Goal: Task Accomplishment & Management: Manage account settings

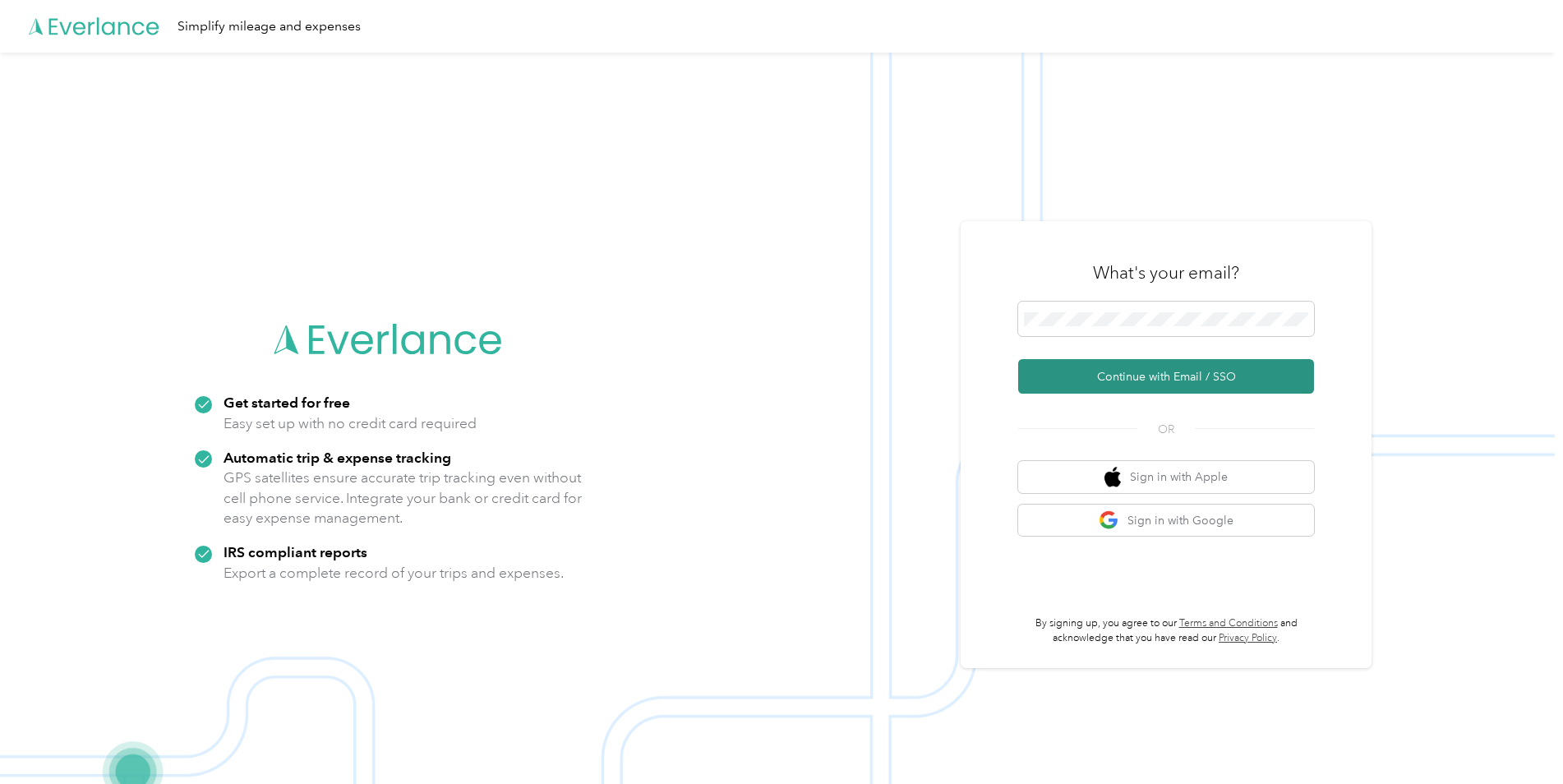
click at [1155, 373] on button "Continue with Email / SSO" at bounding box center [1165, 376] width 295 height 35
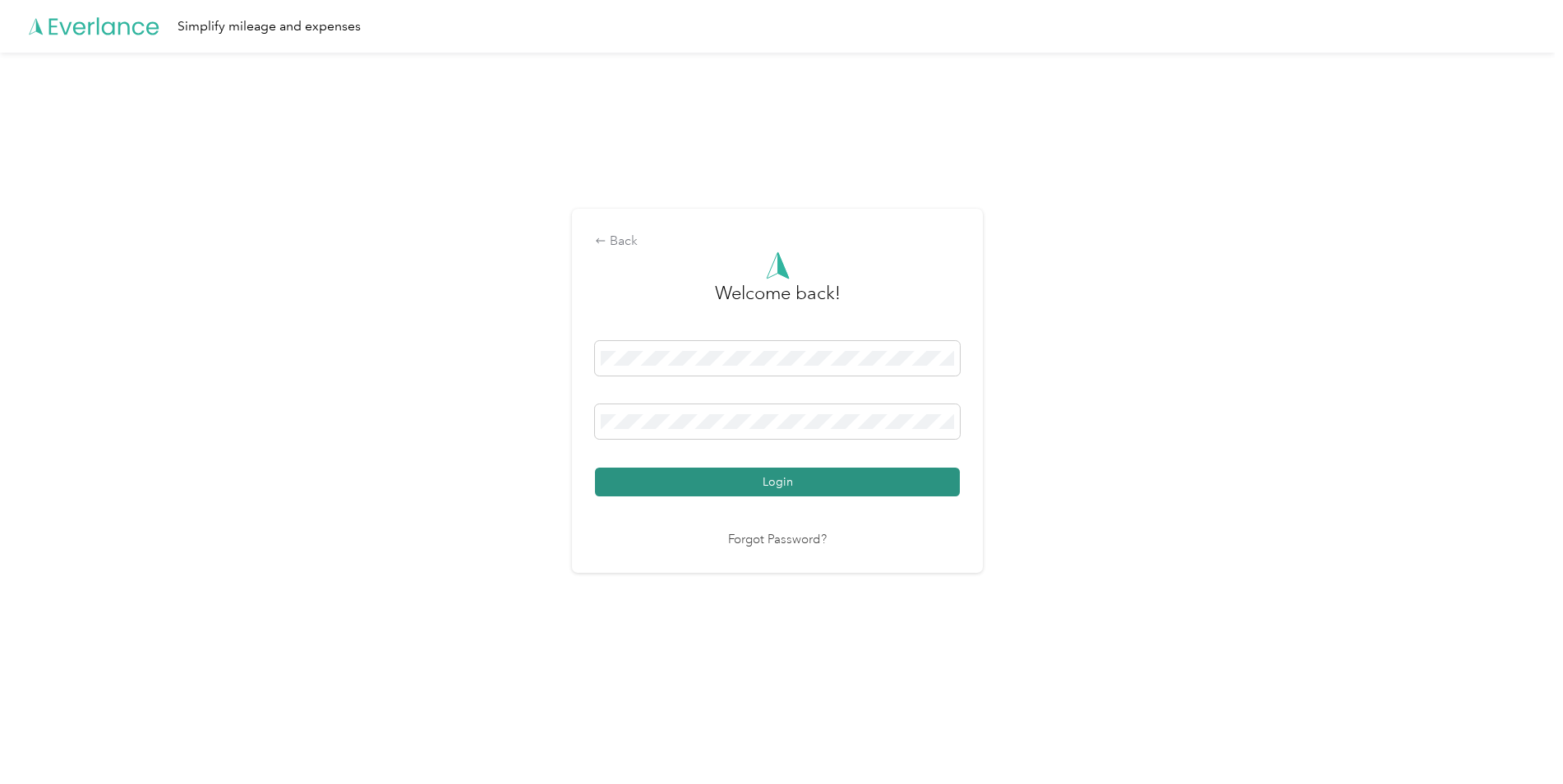
click at [662, 486] on button "Login" at bounding box center [777, 482] width 365 height 29
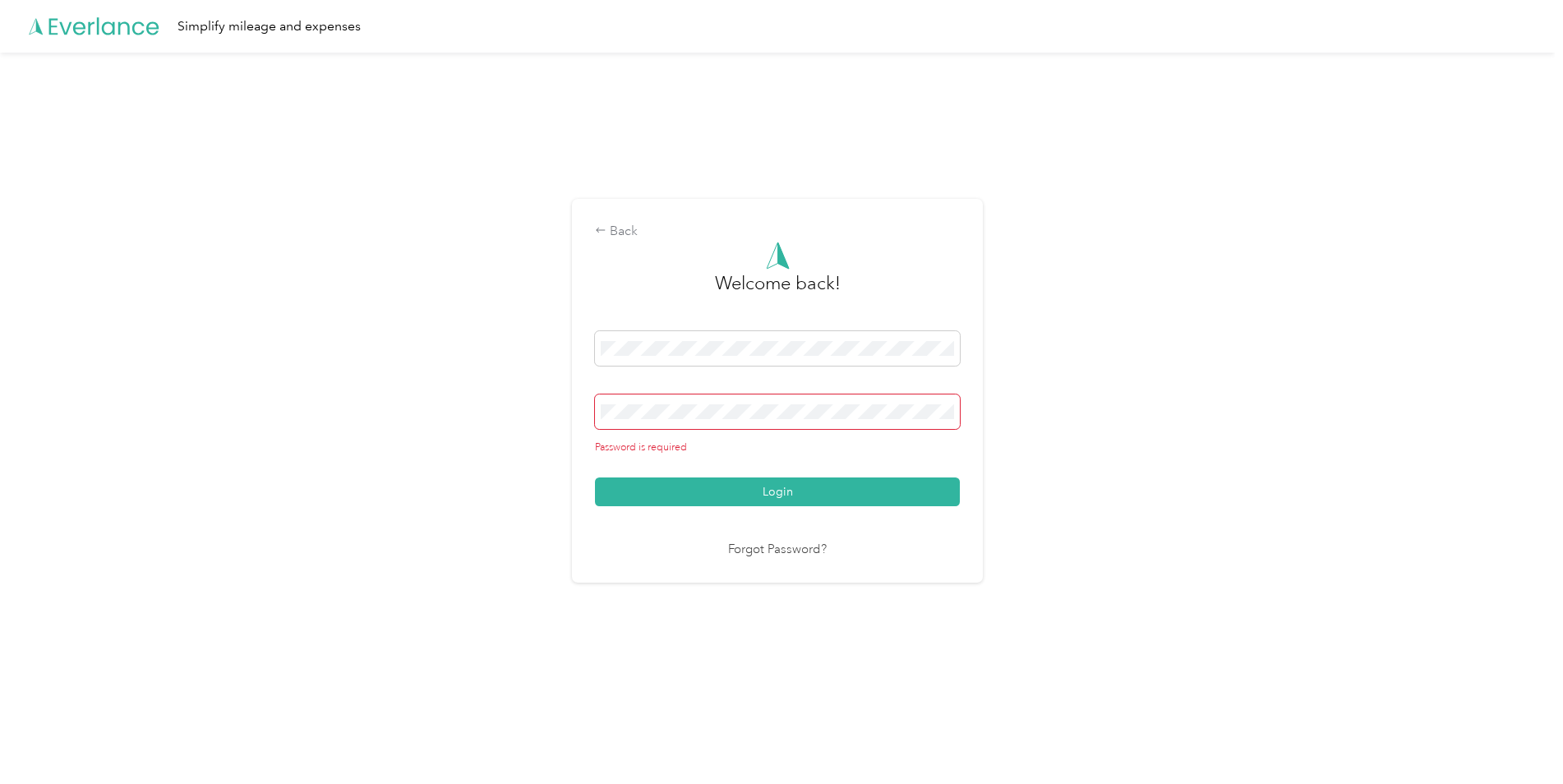
click at [656, 421] on span at bounding box center [777, 411] width 365 height 35
click at [645, 419] on span at bounding box center [777, 411] width 365 height 35
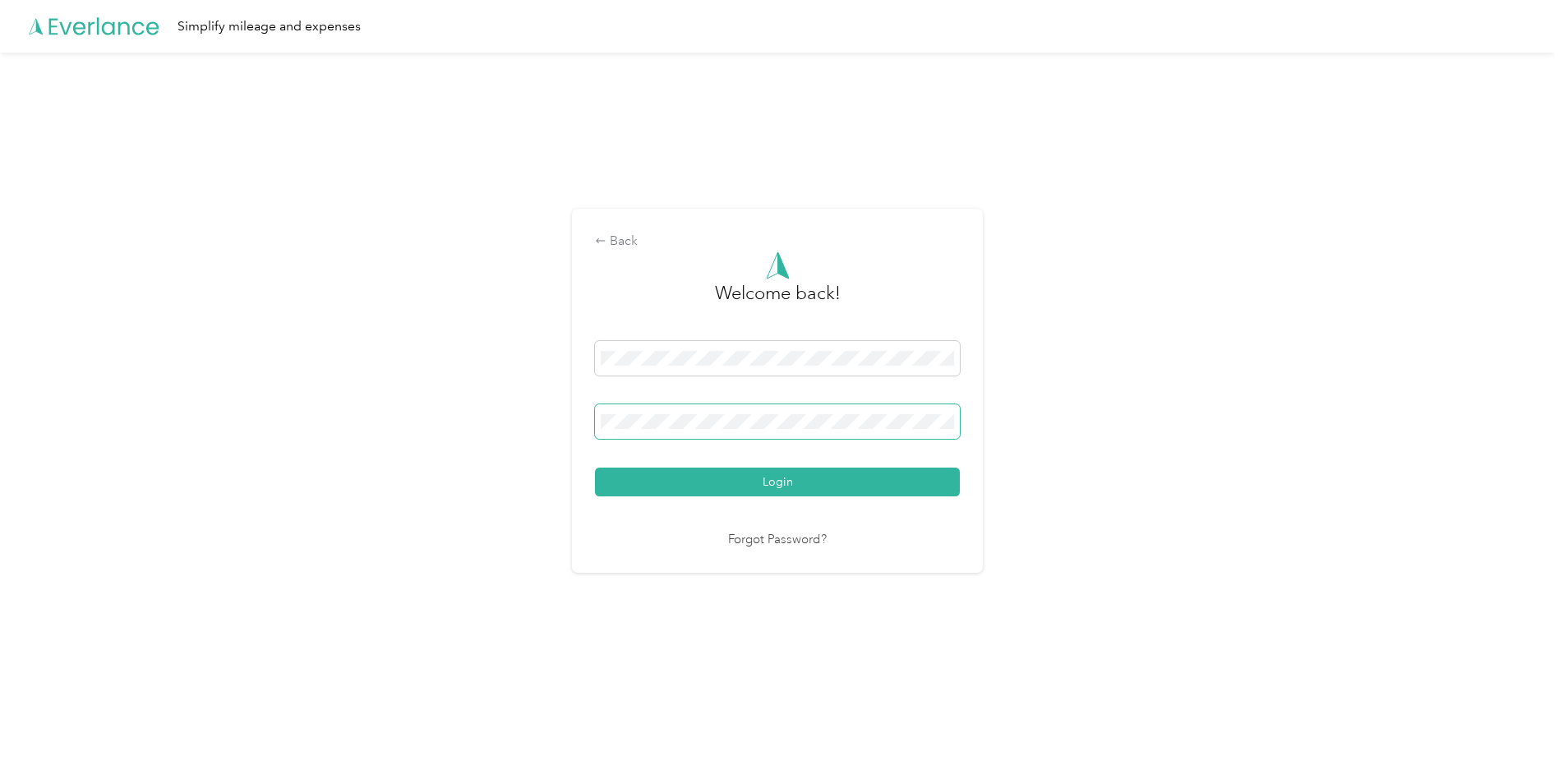
click at [595, 467] on button "Login" at bounding box center [777, 482] width 365 height 29
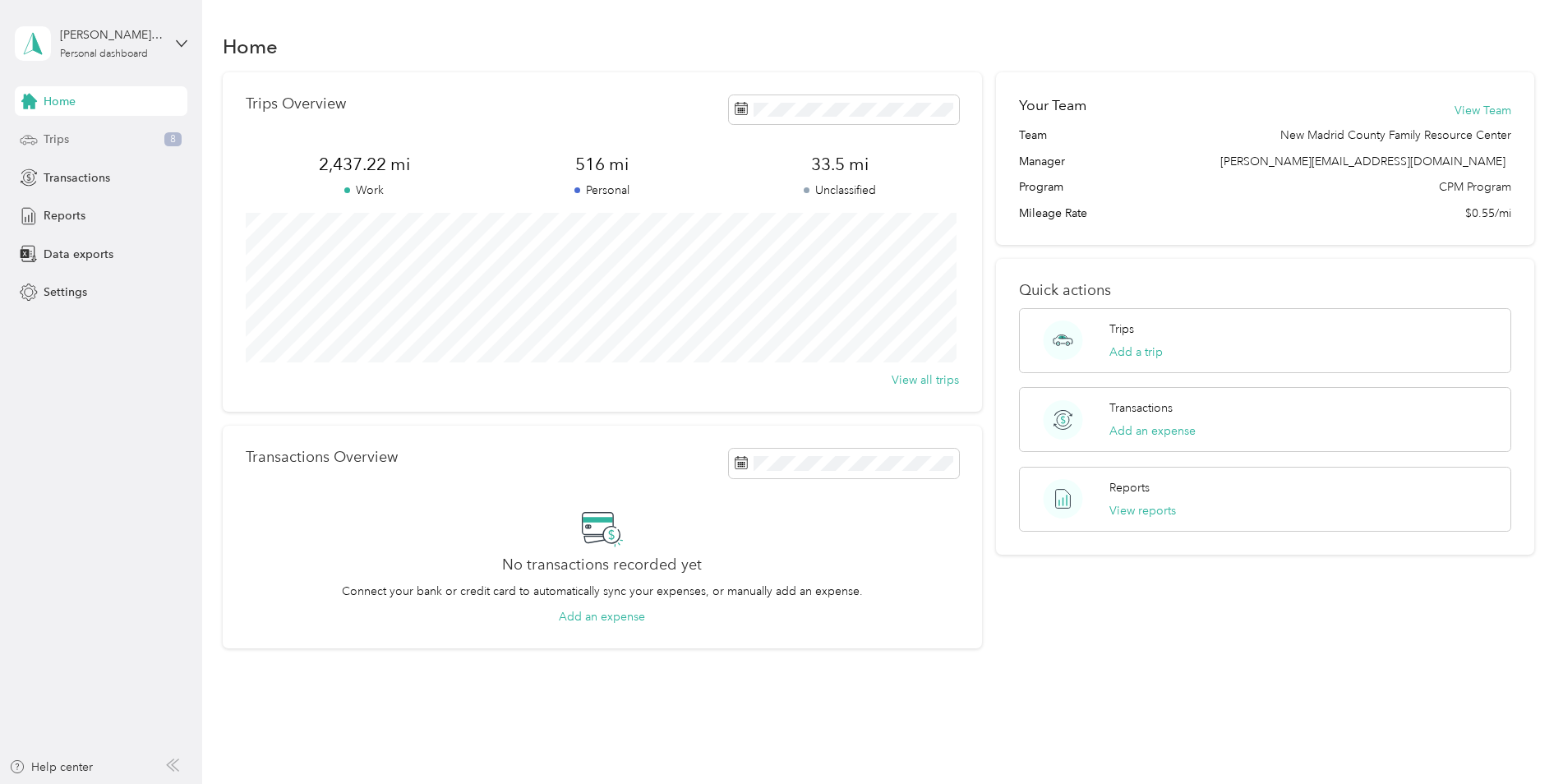
click at [86, 143] on div "Trips 8" at bounding box center [101, 140] width 173 height 30
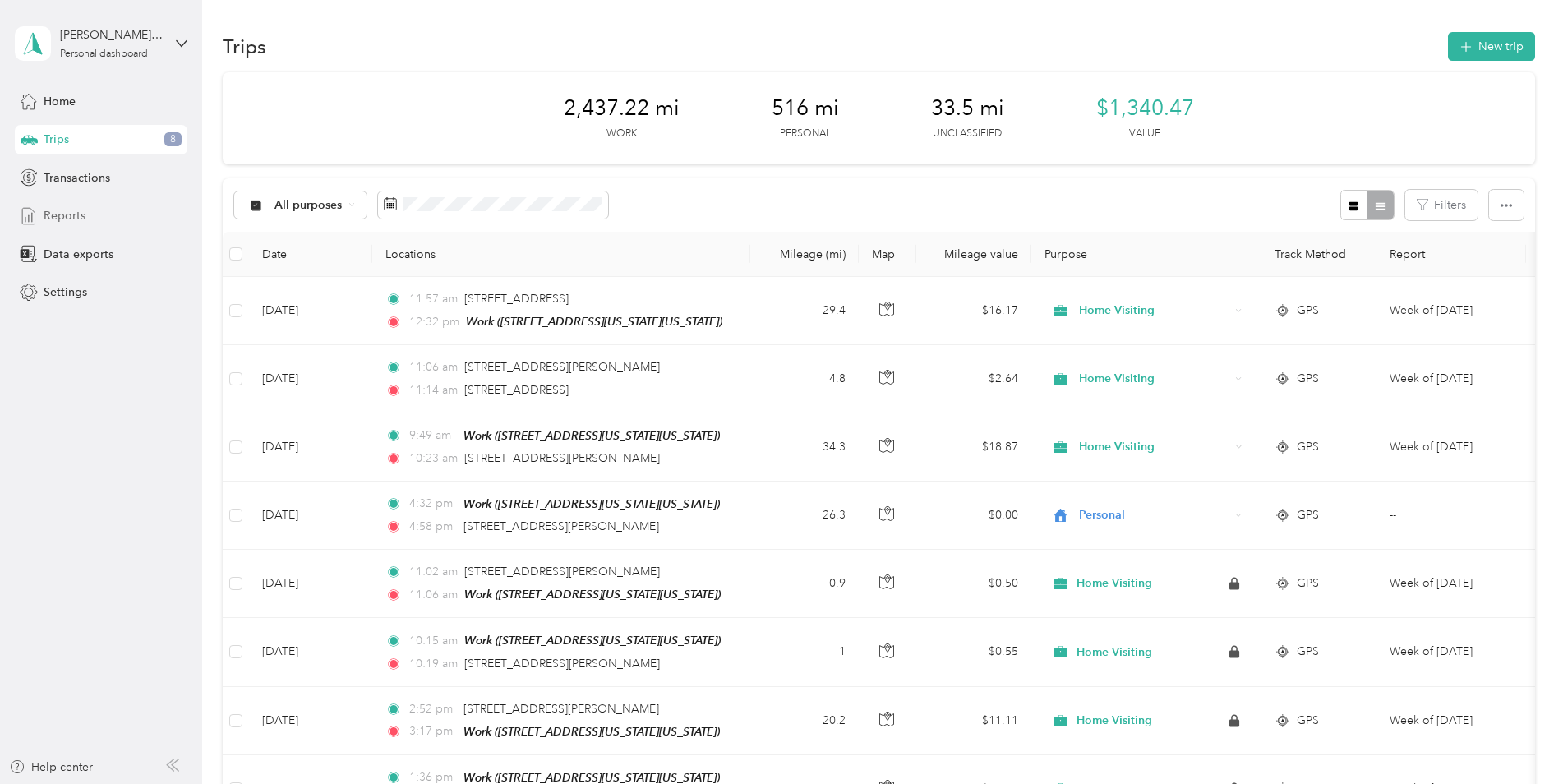
click at [61, 217] on span "Reports" at bounding box center [64, 216] width 41 height 17
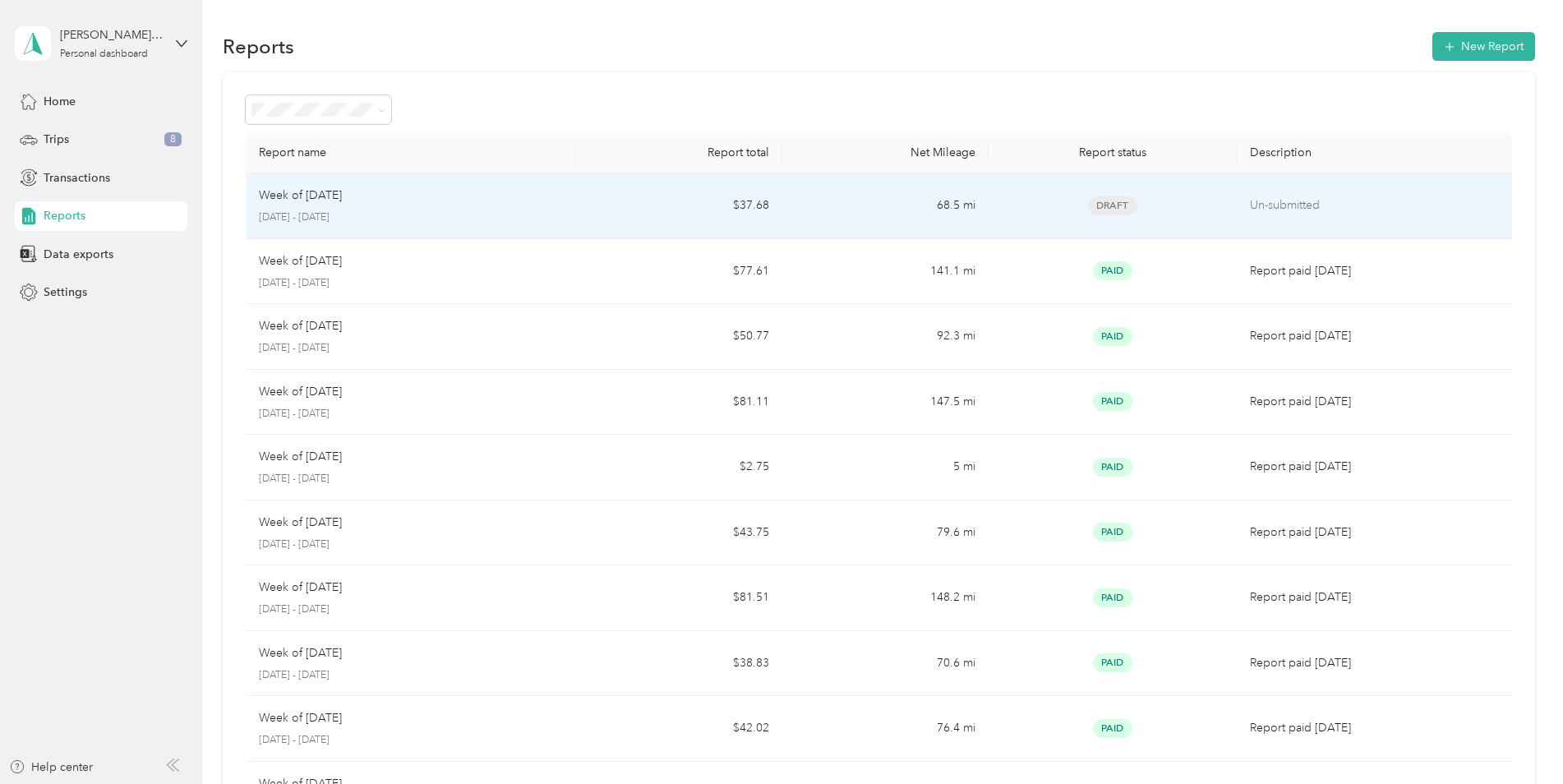
click at [754, 221] on td "$37.68" at bounding box center [679, 207] width 207 height 66
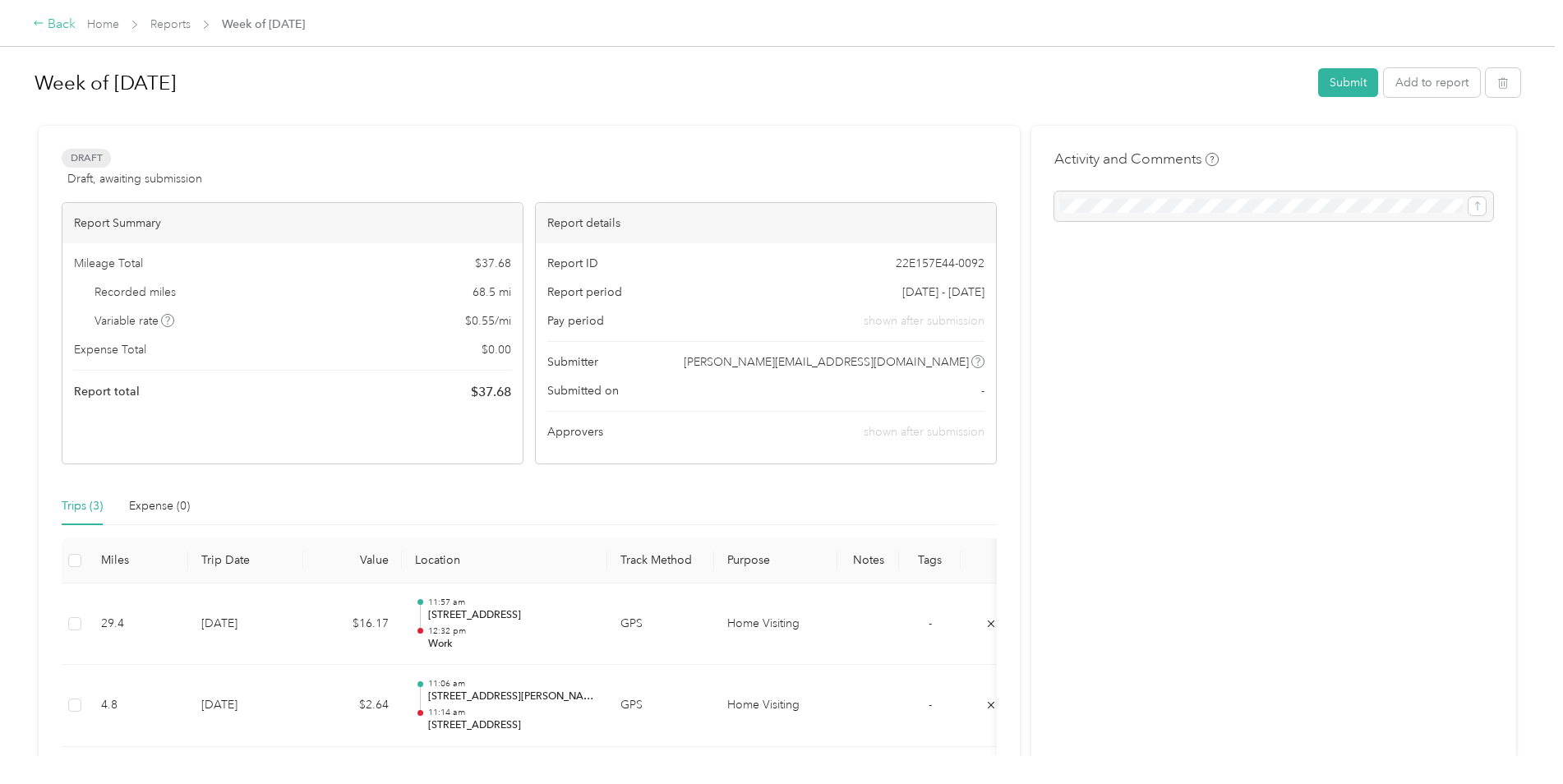
click at [53, 19] on div "Back" at bounding box center [54, 24] width 42 height 19
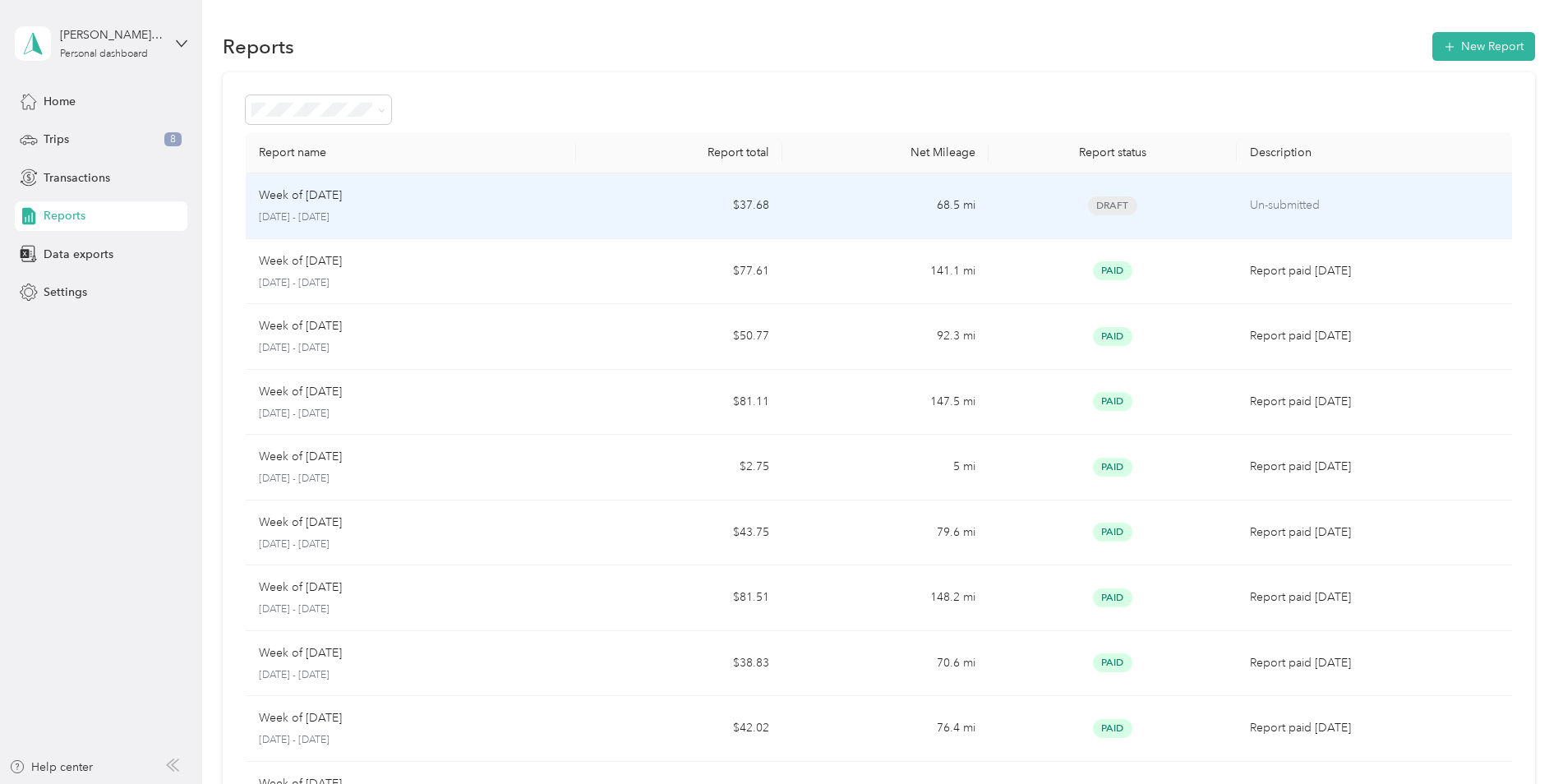
click at [722, 216] on td "$37.68" at bounding box center [679, 207] width 207 height 66
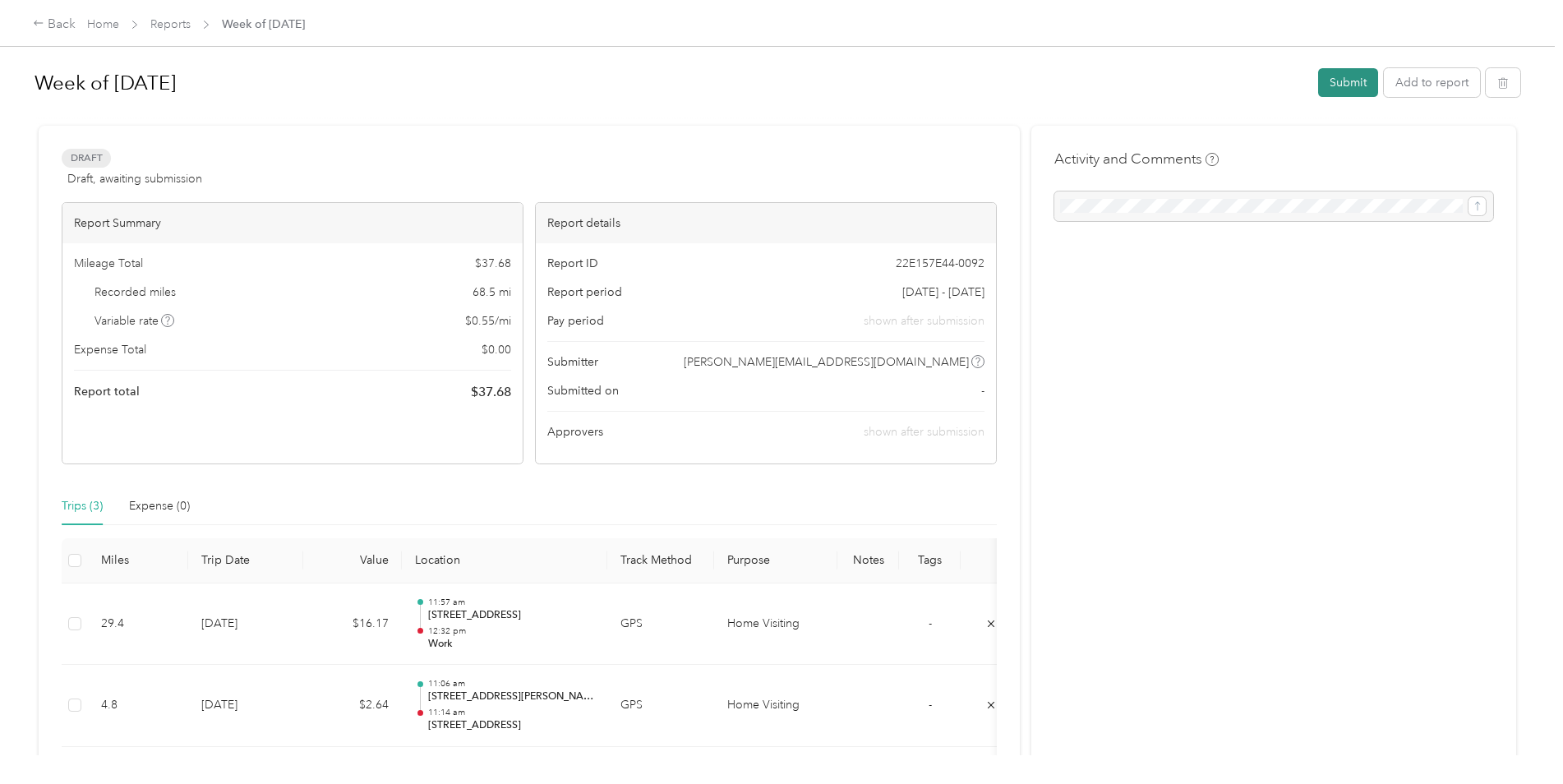
click at [1320, 86] on button "Submit" at bounding box center [1348, 83] width 60 height 29
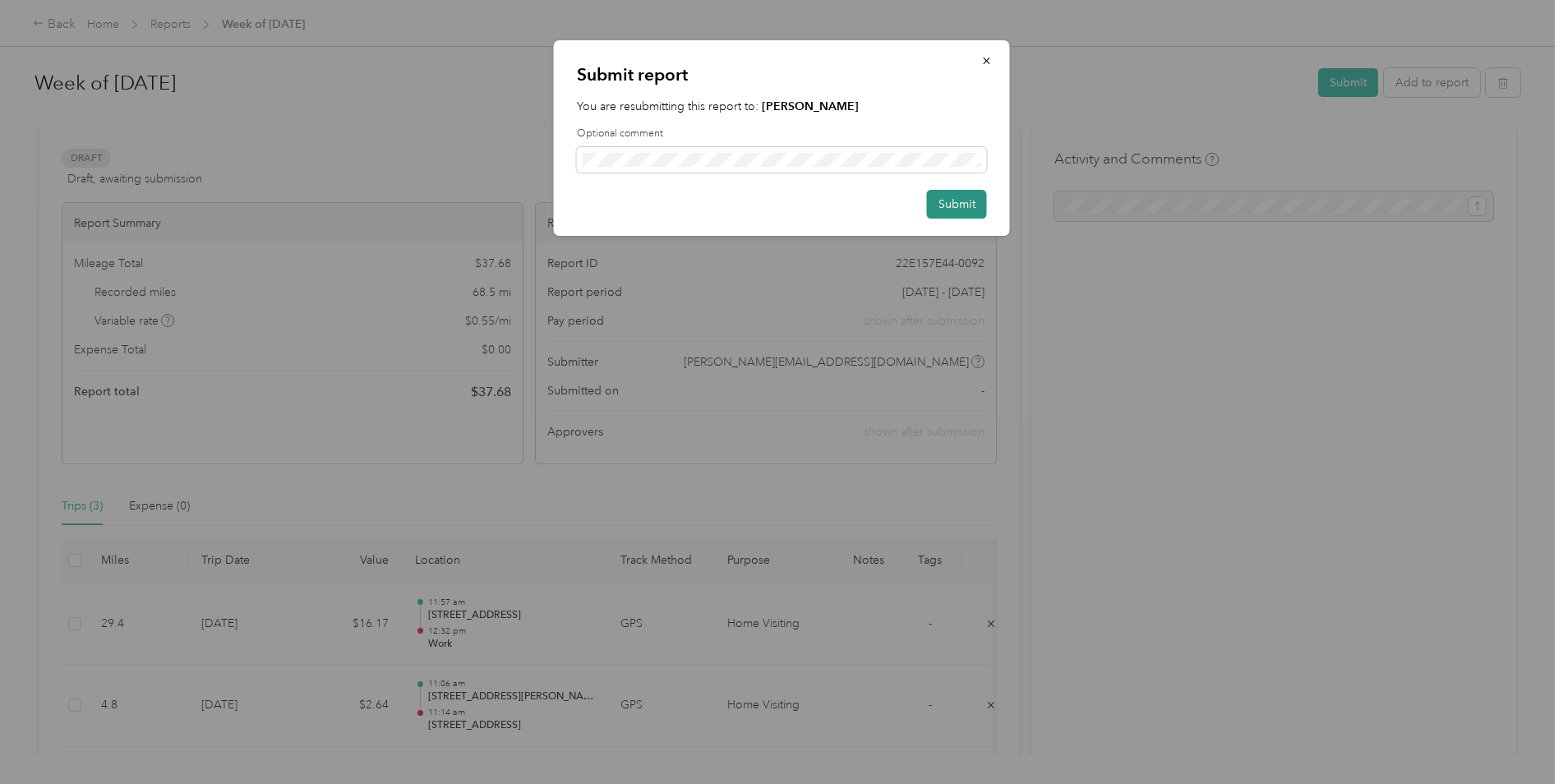
click at [958, 207] on button "Submit" at bounding box center [957, 204] width 60 height 29
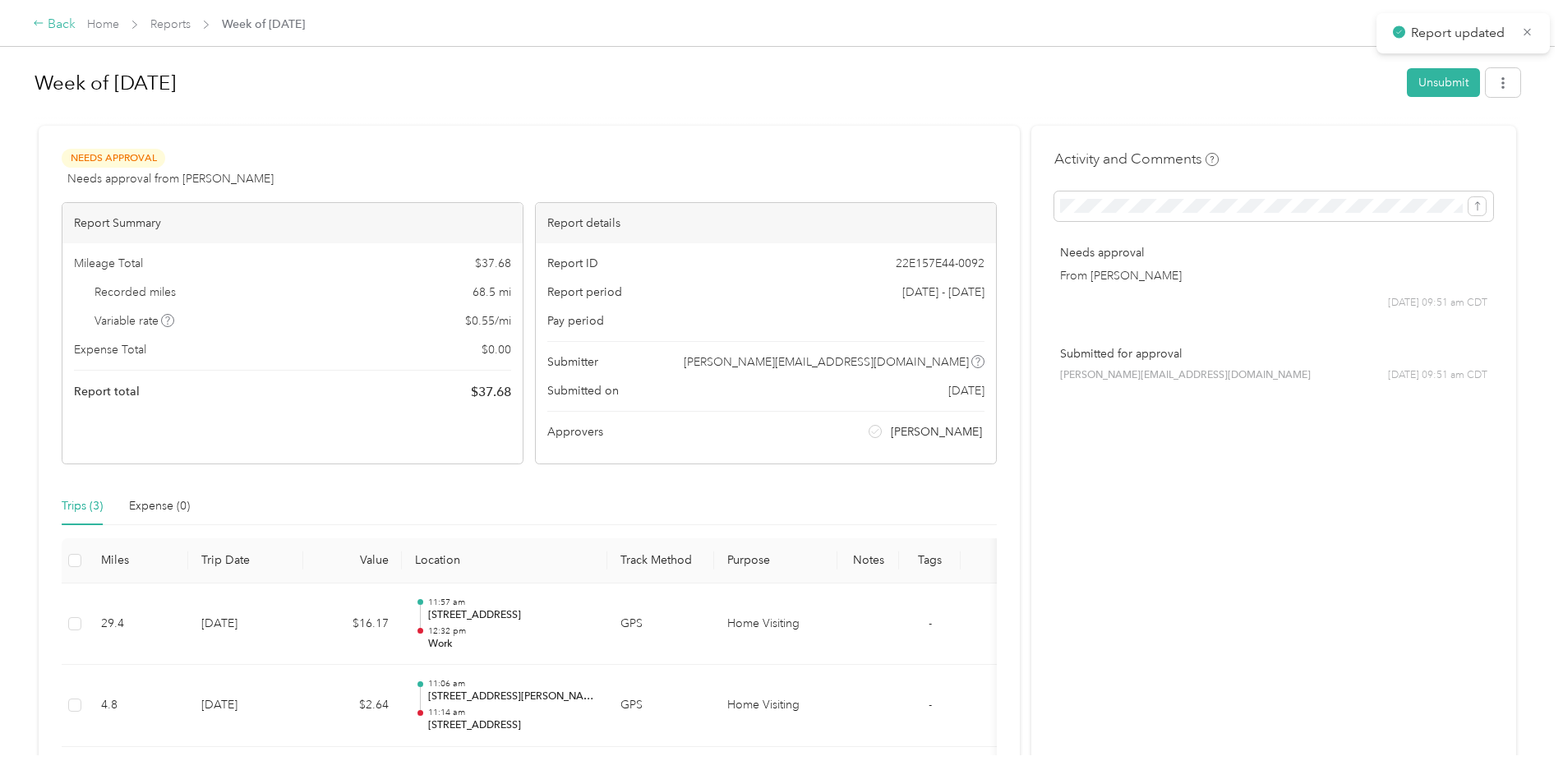
click at [50, 19] on div "Back" at bounding box center [54, 24] width 42 height 19
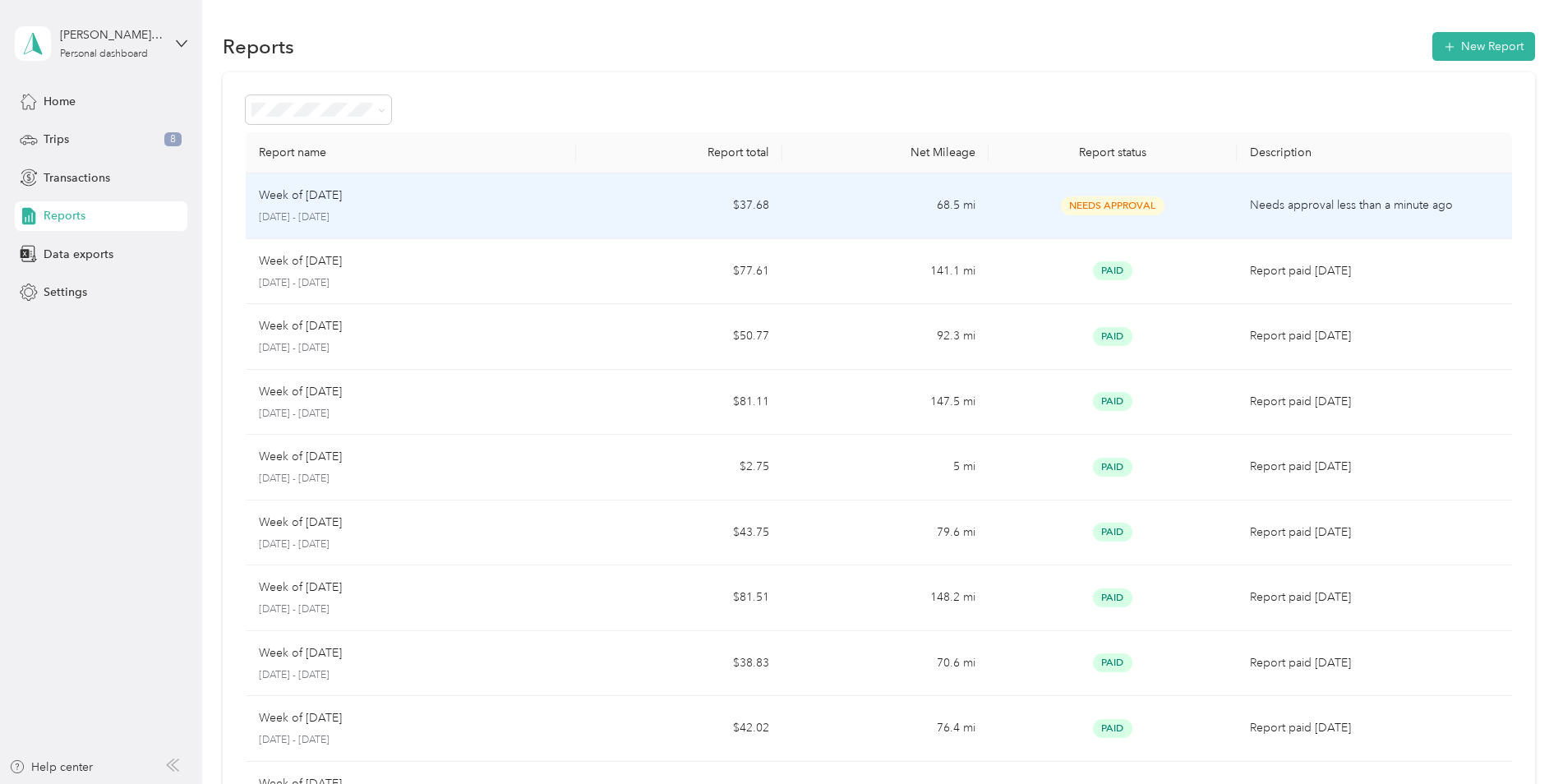
click at [878, 206] on td "68.5 mi" at bounding box center [886, 207] width 207 height 66
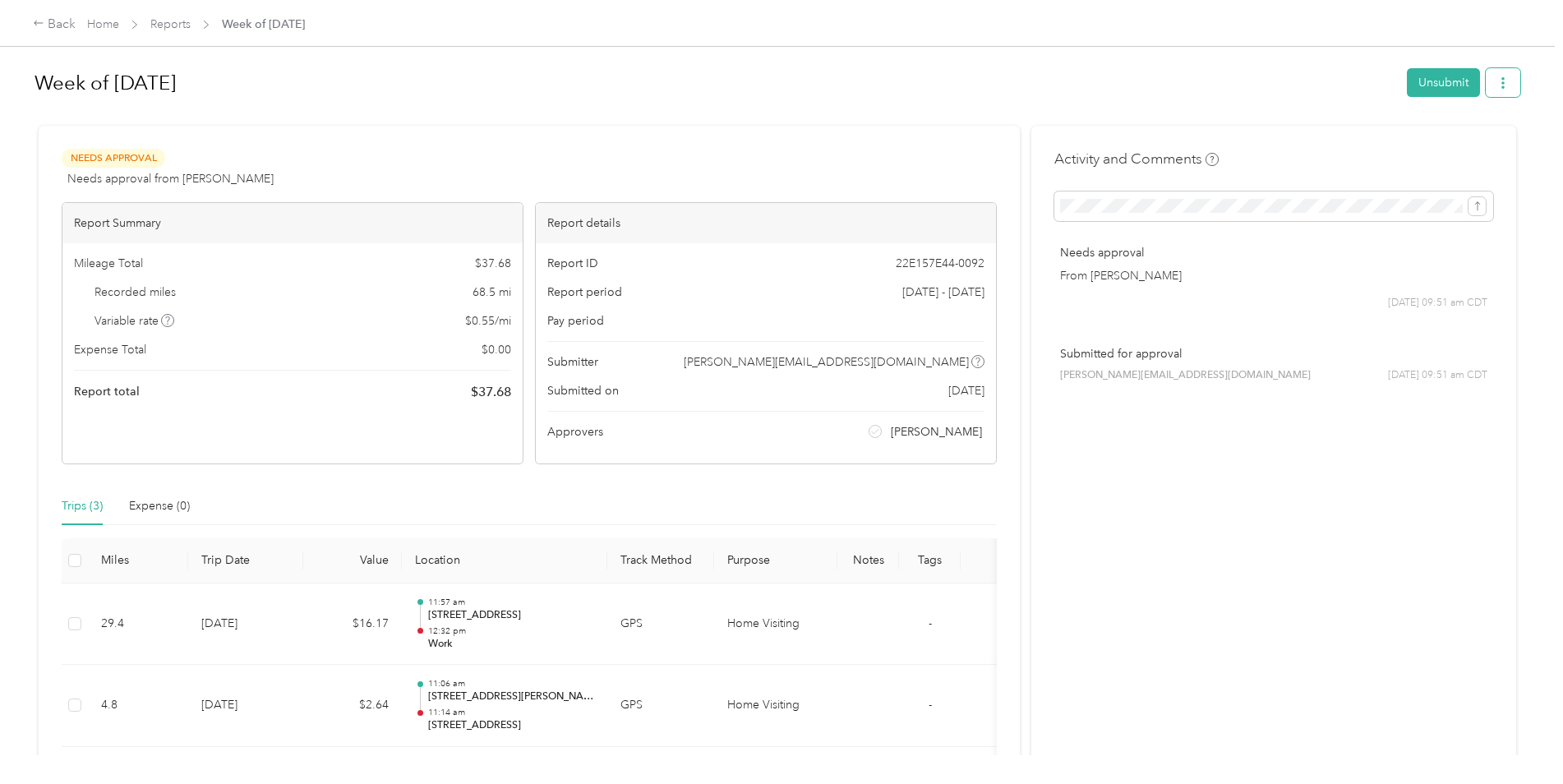
click at [1510, 82] on button "button" at bounding box center [1503, 83] width 35 height 29
click at [1453, 138] on span "Download" at bounding box center [1452, 143] width 54 height 17
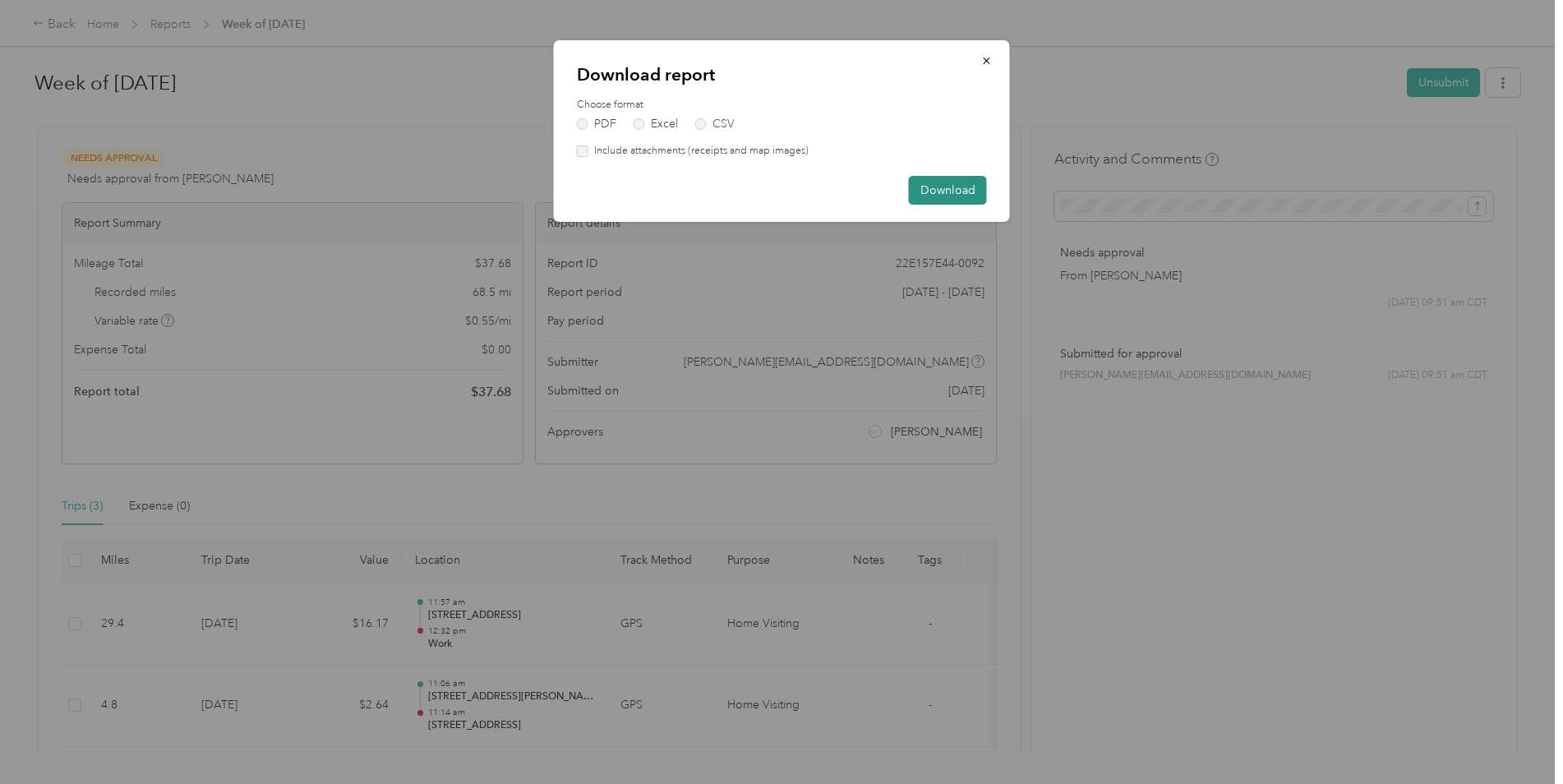
click at [950, 190] on button "Download" at bounding box center [947, 190] width 78 height 29
